Goal: Task Accomplishment & Management: Use online tool/utility

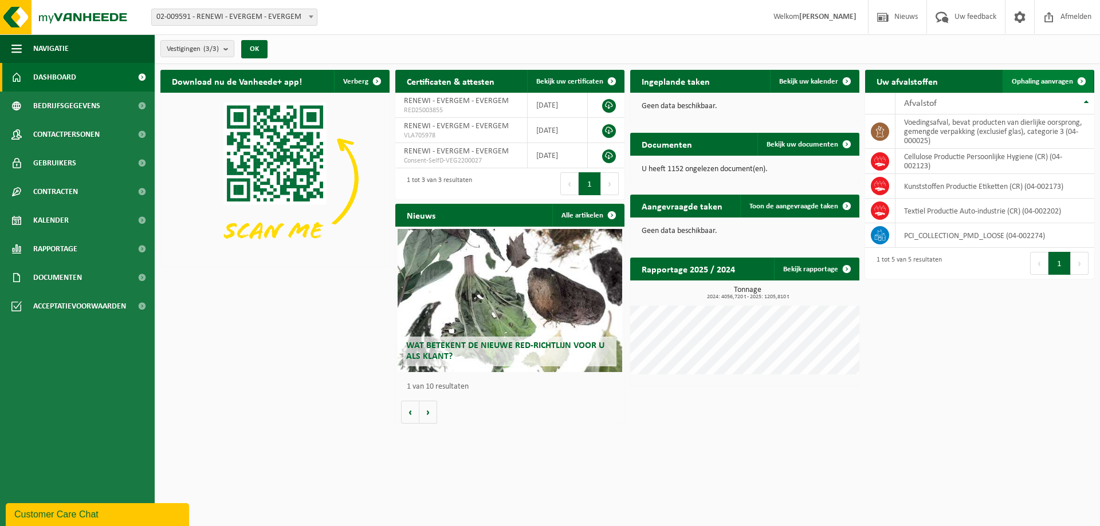
click at [1056, 84] on span "Ophaling aanvragen" at bounding box center [1041, 81] width 61 height 7
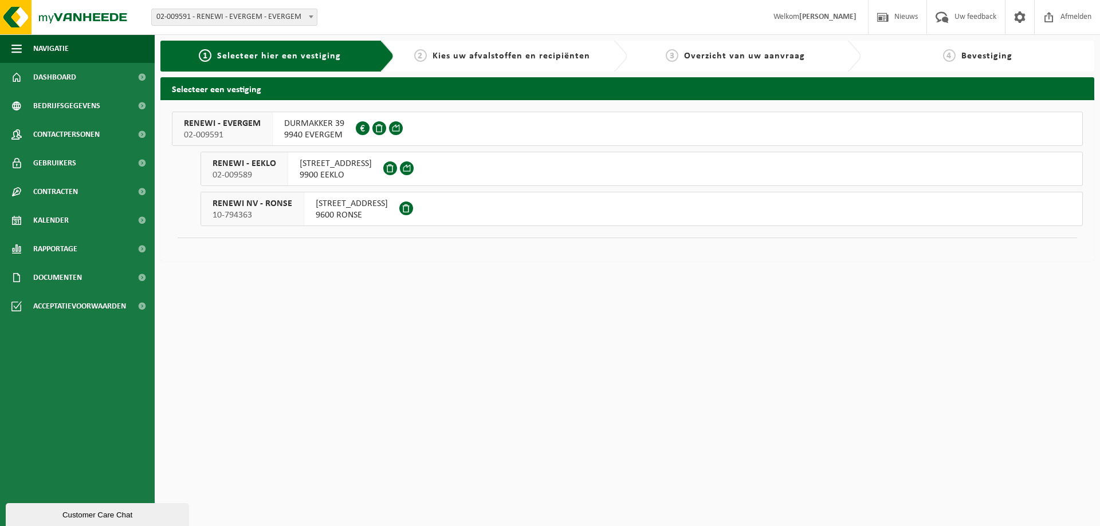
click at [264, 129] on div "RENEWI - EVERGEM 02-009591" at bounding box center [222, 128] width 100 height 33
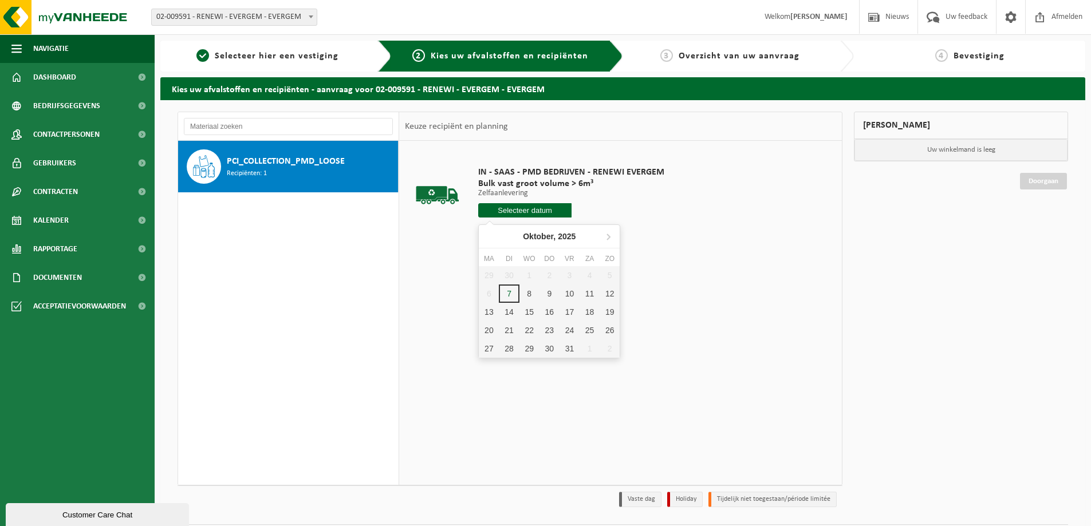
click at [522, 206] on input "text" at bounding box center [524, 210] width 93 height 14
click at [509, 296] on div "7" at bounding box center [509, 294] width 20 height 18
type input "Van [DATE]"
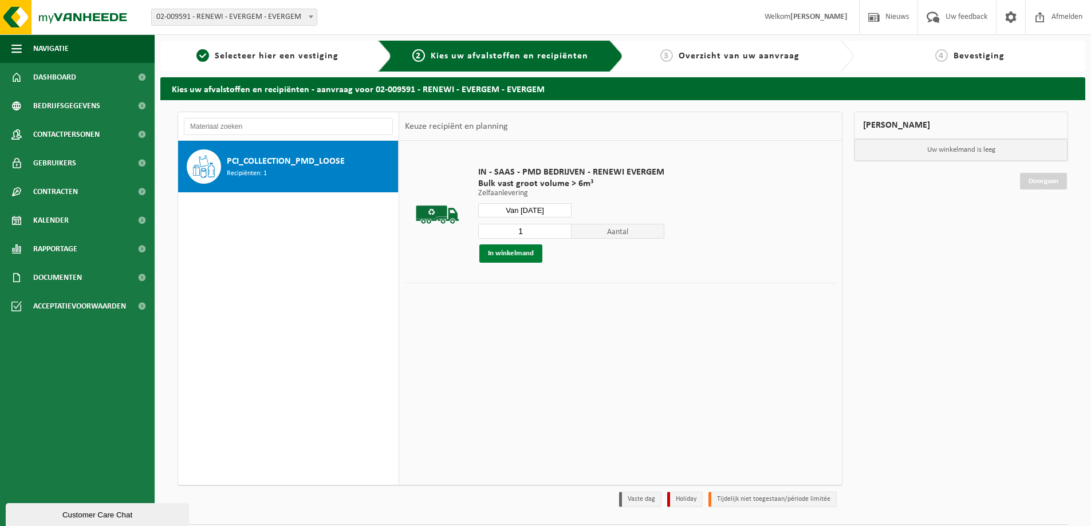
click at [529, 251] on button "In winkelmand" at bounding box center [510, 254] width 63 height 18
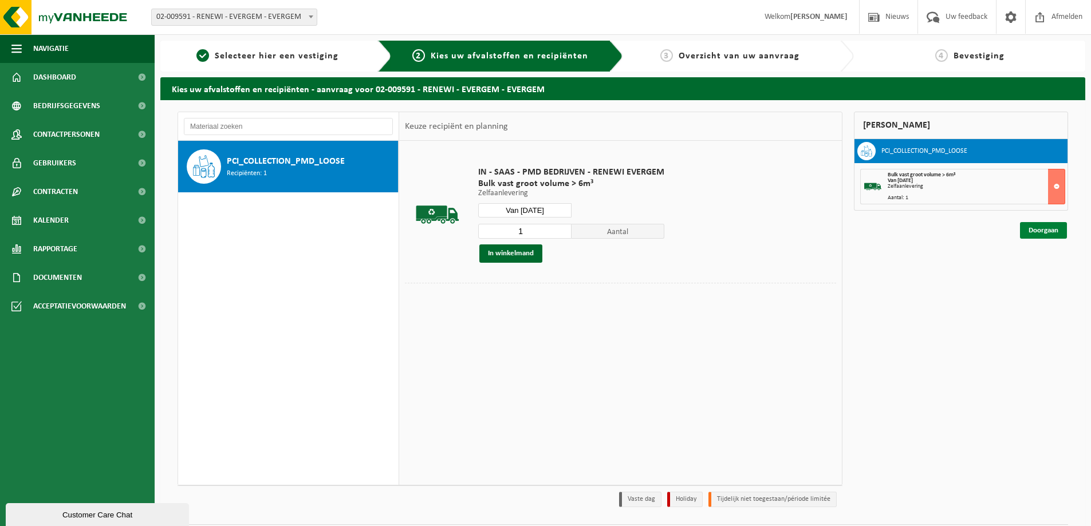
click at [1057, 228] on link "Doorgaan" at bounding box center [1043, 230] width 47 height 17
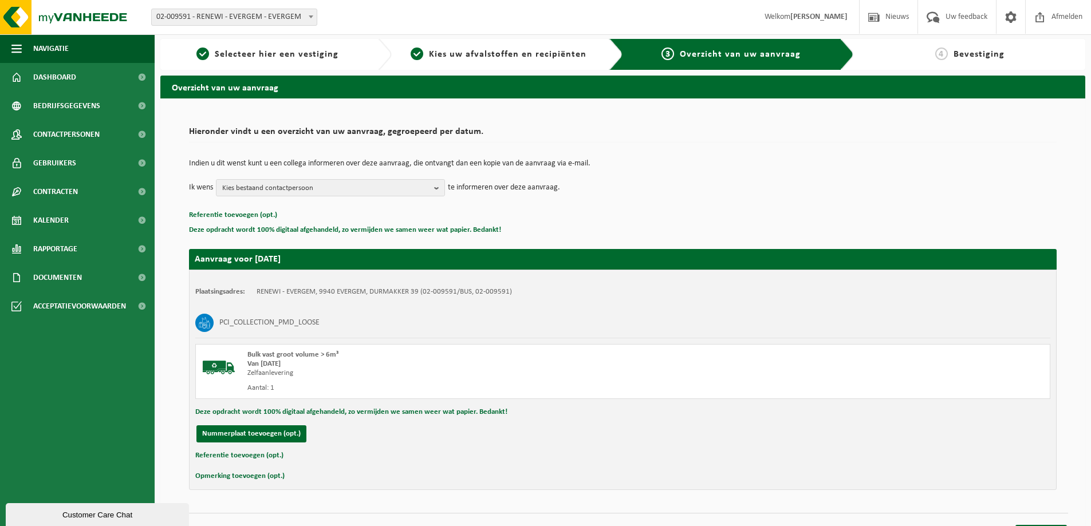
scroll to position [23, 0]
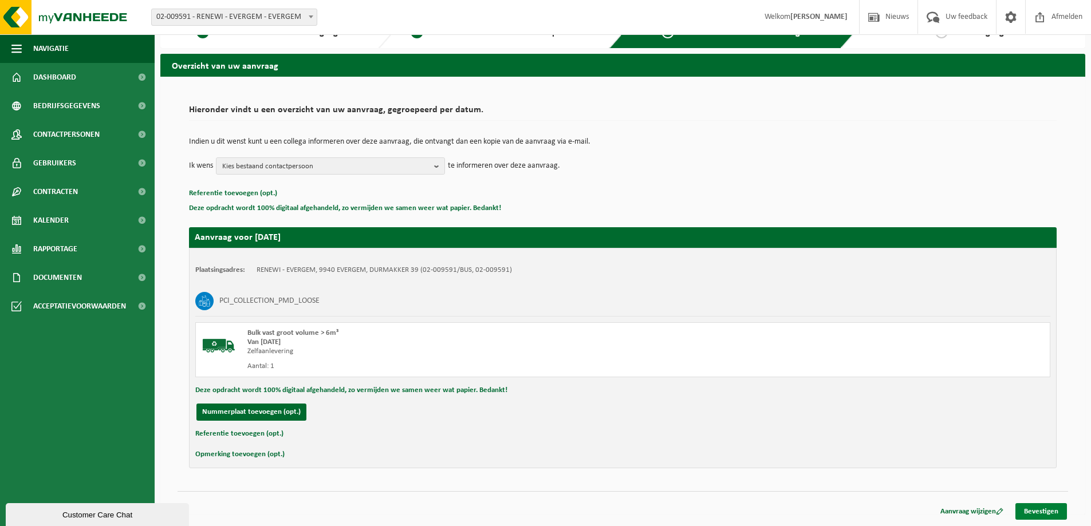
click at [1046, 513] on link "Bevestigen" at bounding box center [1041, 511] width 52 height 17
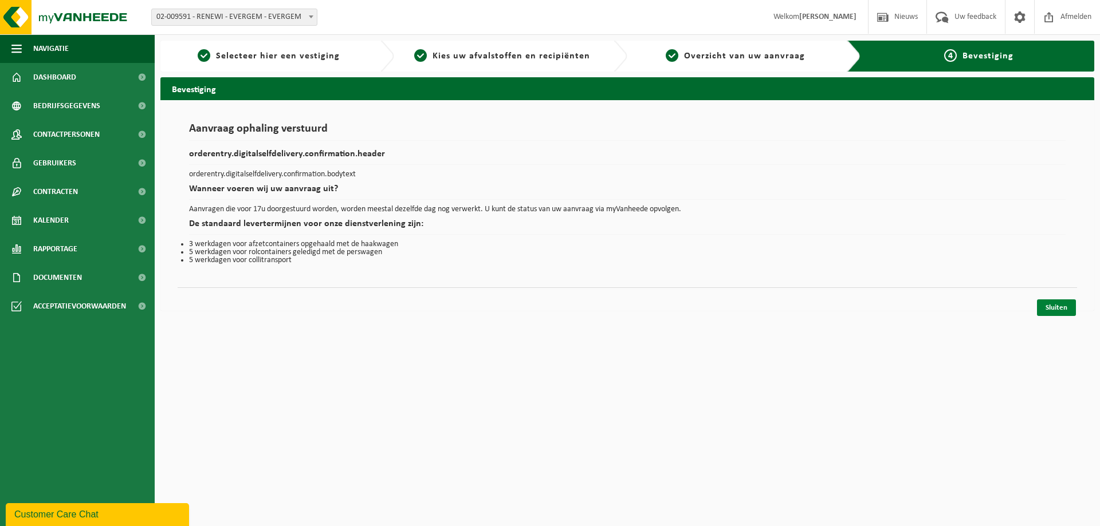
click at [1049, 305] on link "Sluiten" at bounding box center [1056, 308] width 39 height 17
